Goal: Find specific page/section: Find specific page/section

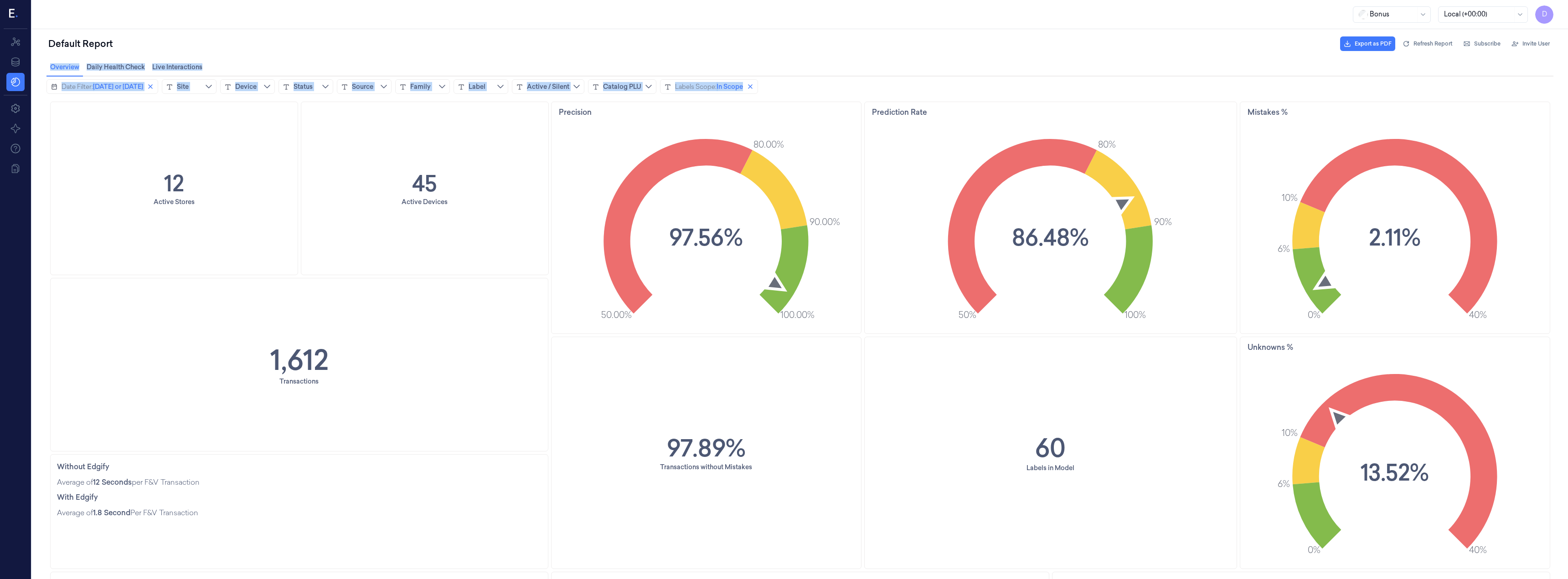
drag, startPoint x: 642, startPoint y: 97, endPoint x: 10, endPoint y: 40, distance: 634.6
click at [32, 58] on html "Overview Overview Daily Health Check Daily Health Check Live Interactions Live …" at bounding box center [800, 319] width 1536 height 521
click at [51, 54] on div "Default Report Export as PDF Refresh Report Subscribe Invite User" at bounding box center [800, 44] width 1507 height 22
click at [47, 41] on div "Default Report" at bounding box center [80, 43] width 68 height 16
click at [43, 66] on div "Overview Overview Daily Health Check Daily Health Check Live Interactions Live …" at bounding box center [800, 67] width 1536 height 17
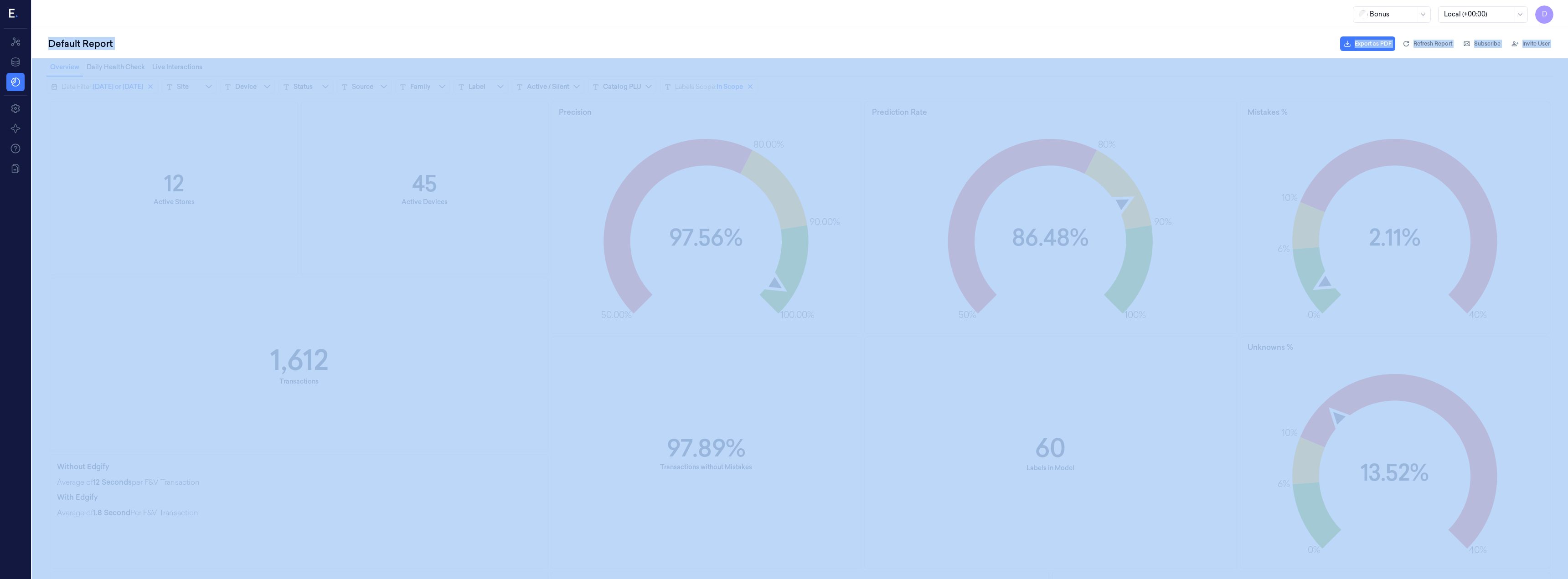
drag, startPoint x: 79, startPoint y: 99, endPoint x: 817, endPoint y: 93, distance: 738.0
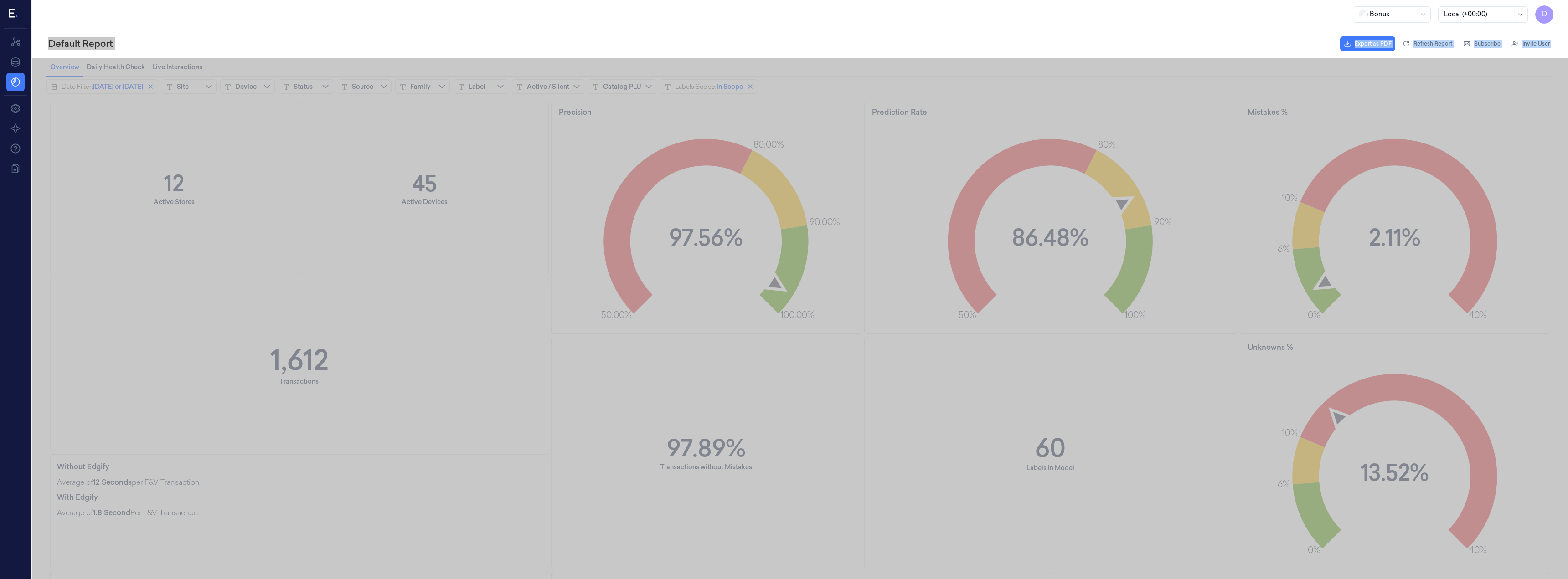
drag, startPoint x: 817, startPoint y: 93, endPoint x: 802, endPoint y: 93, distance: 15.0
click at [817, 93] on div "Date Filter: Today or yesterday Site Device Status Source Family Label Active /…" at bounding box center [800, 86] width 1507 height 15
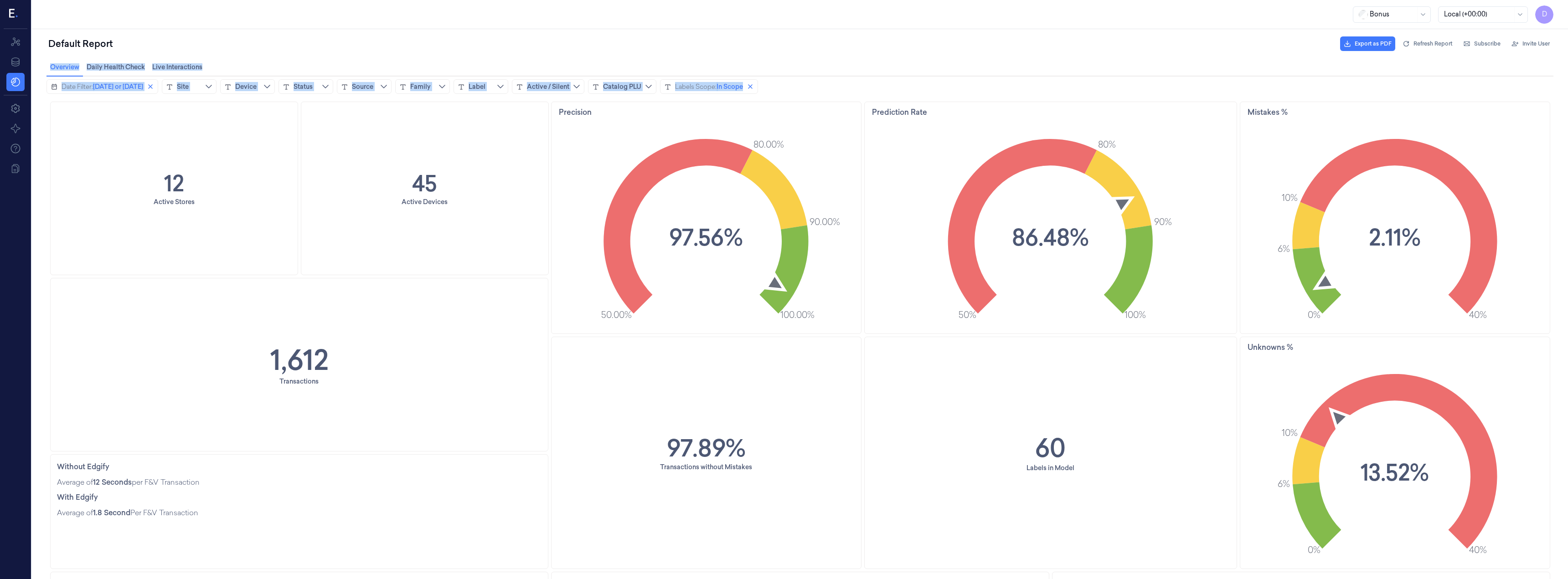
drag, startPoint x: 655, startPoint y: 92, endPoint x: 53, endPoint y: 38, distance: 604.4
click at [53, 58] on html "Overview Overview Daily Health Check Daily Health Check Live Interactions Live …" at bounding box center [800, 319] width 1536 height 521
click at [52, 38] on div "Default Report" at bounding box center [80, 43] width 68 height 16
click at [44, 41] on div "Default Report Export as PDF Refresh Report Subscribe Invite User" at bounding box center [800, 304] width 1536 height 550
click at [41, 53] on div "Default Report Export as PDF Refresh Report Subscribe Invite User" at bounding box center [800, 304] width 1536 height 550
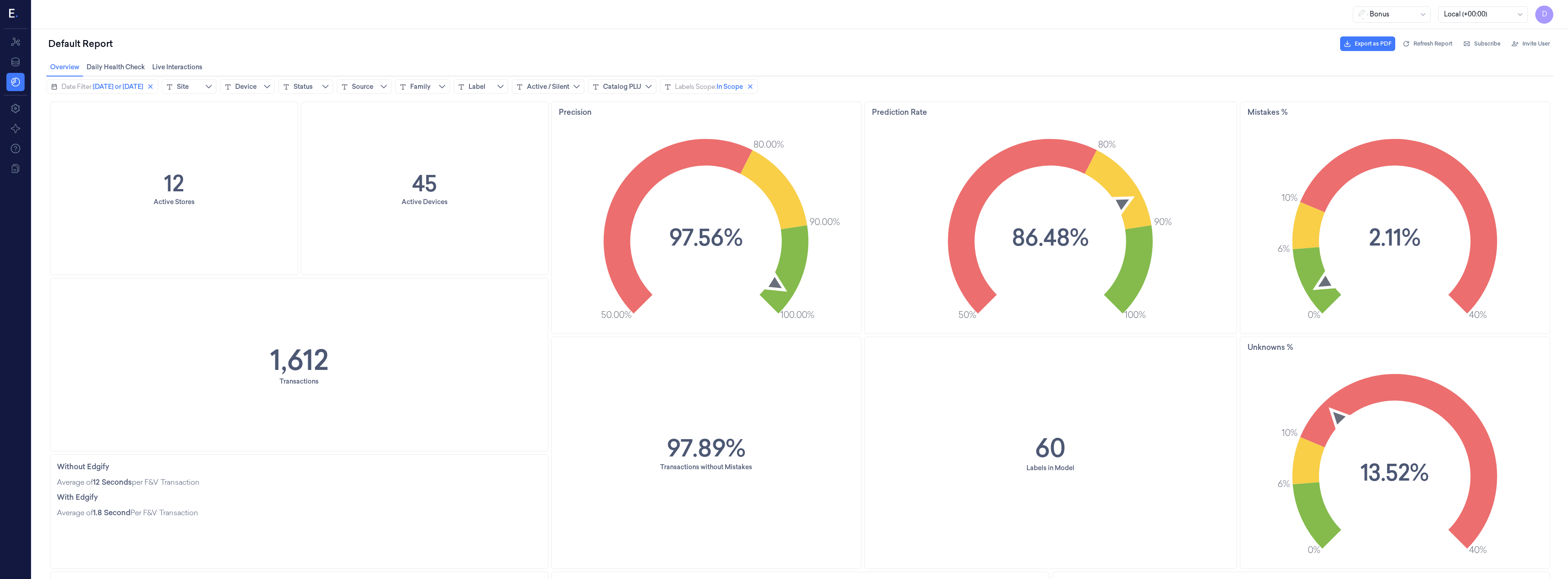
click at [36, 68] on div "Overview Overview Daily Health Check Daily Health Check Live Interactions Live …" at bounding box center [800, 67] width 1536 height 17
drag, startPoint x: 789, startPoint y: 92, endPoint x: 71, endPoint y: 108, distance: 718.2
click at [39, 58] on html "Overview Overview Daily Health Check Daily Health Check Live Interactions Live …" at bounding box center [800, 319] width 1536 height 521
click at [39, 49] on div "Default Report Export as PDF Refresh Report Subscribe Invite User" at bounding box center [800, 304] width 1536 height 550
click at [788, 94] on div "Date Filter: Today or yesterday Site Device Status Source Family Label Active /…" at bounding box center [800, 86] width 1507 height 15
